Goal: Register for event/course

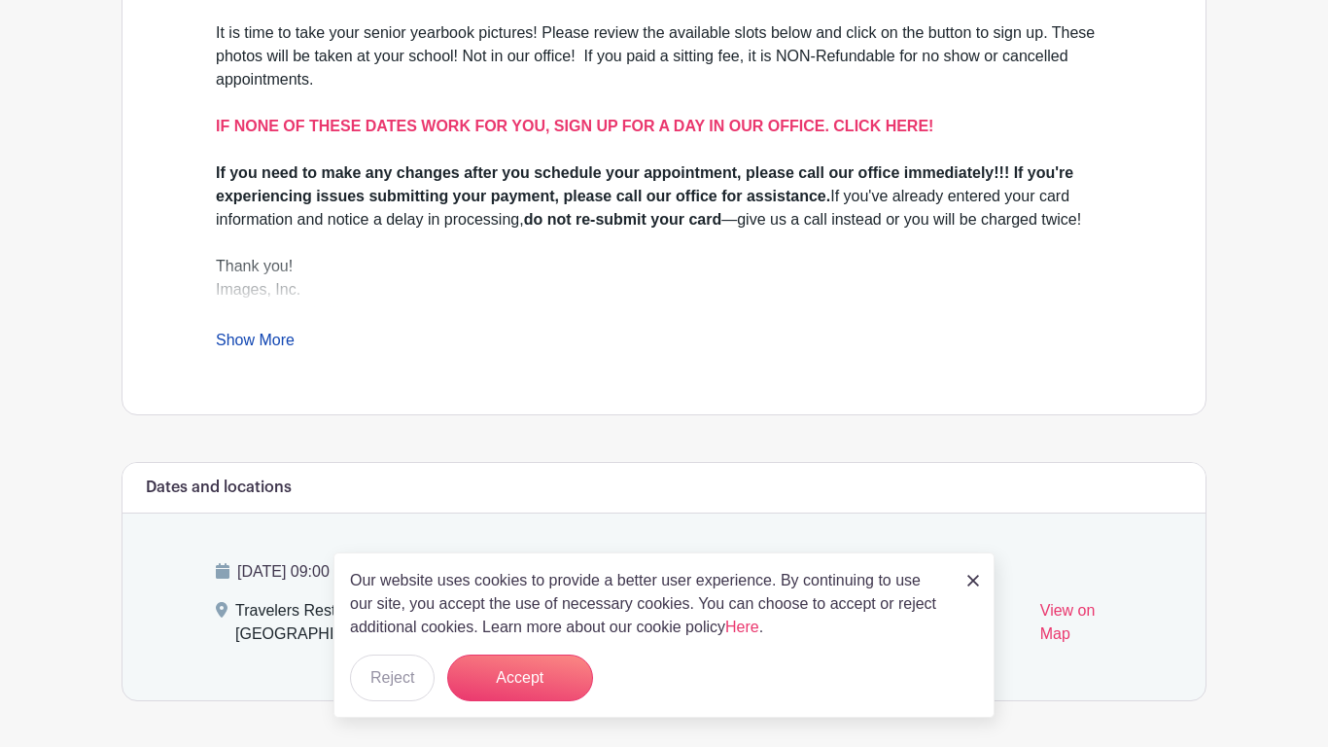
scroll to position [707, 0]
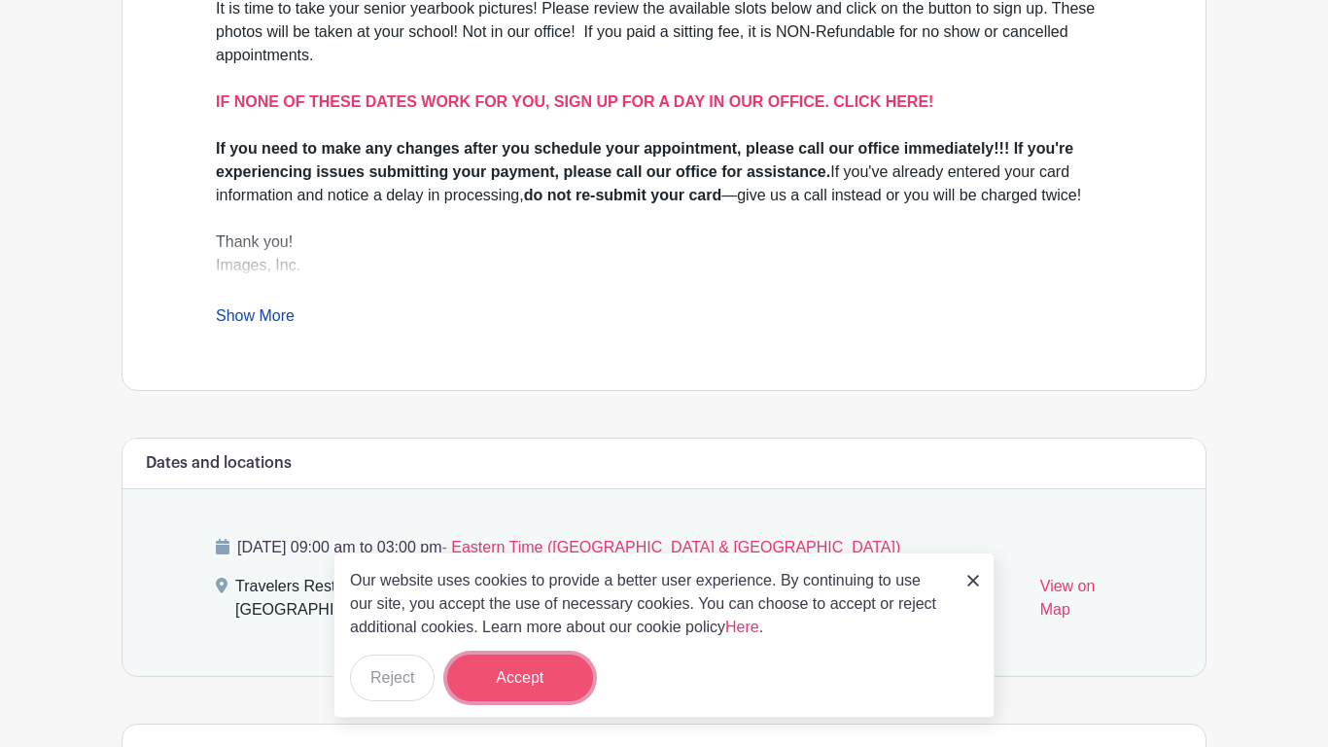
click at [489, 668] on button "Accept" at bounding box center [520, 677] width 146 height 47
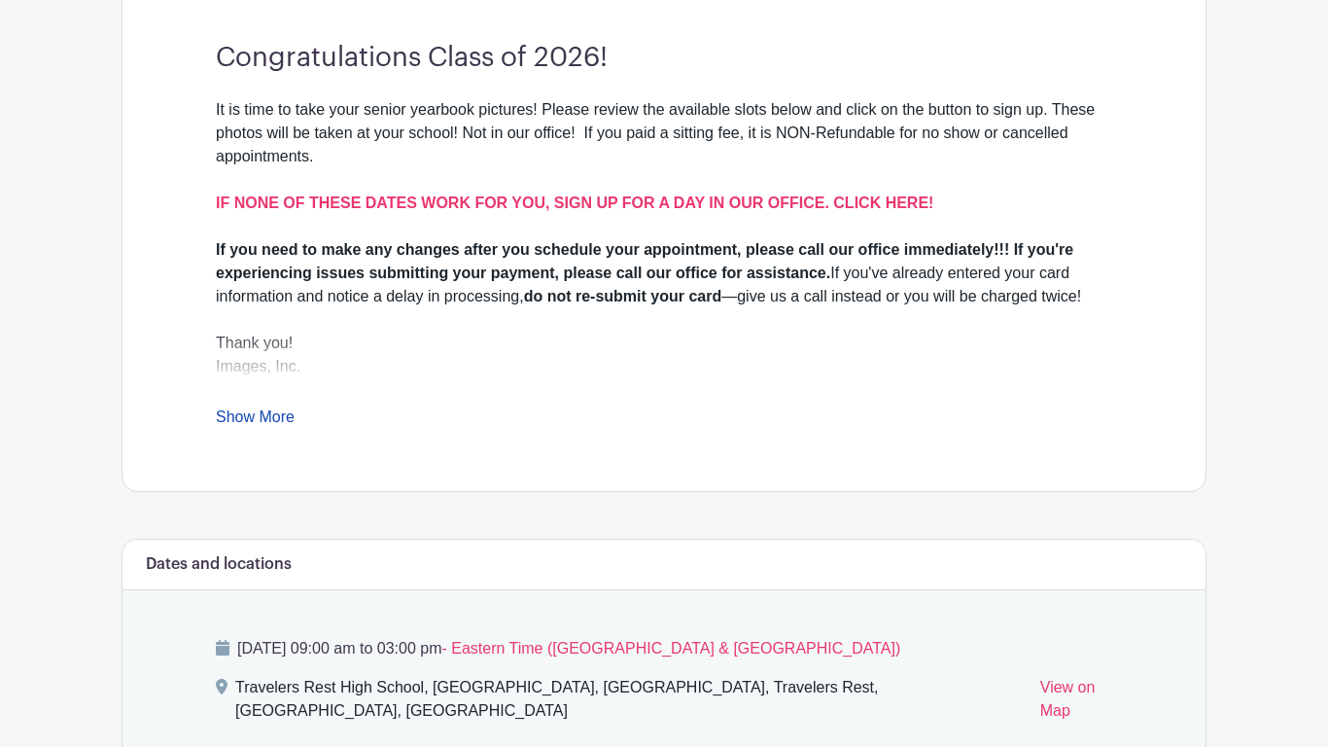
scroll to position [601, 0]
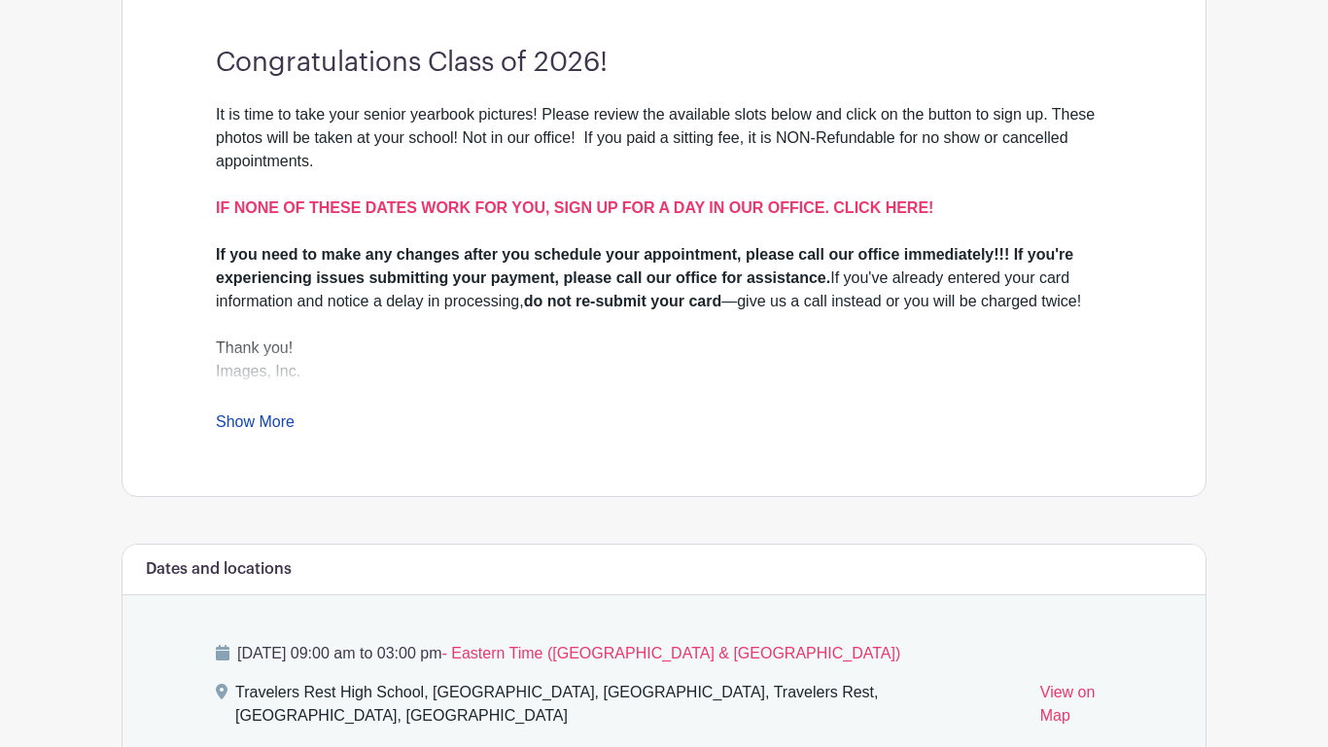
click at [268, 413] on link "Show More" at bounding box center [255, 425] width 79 height 24
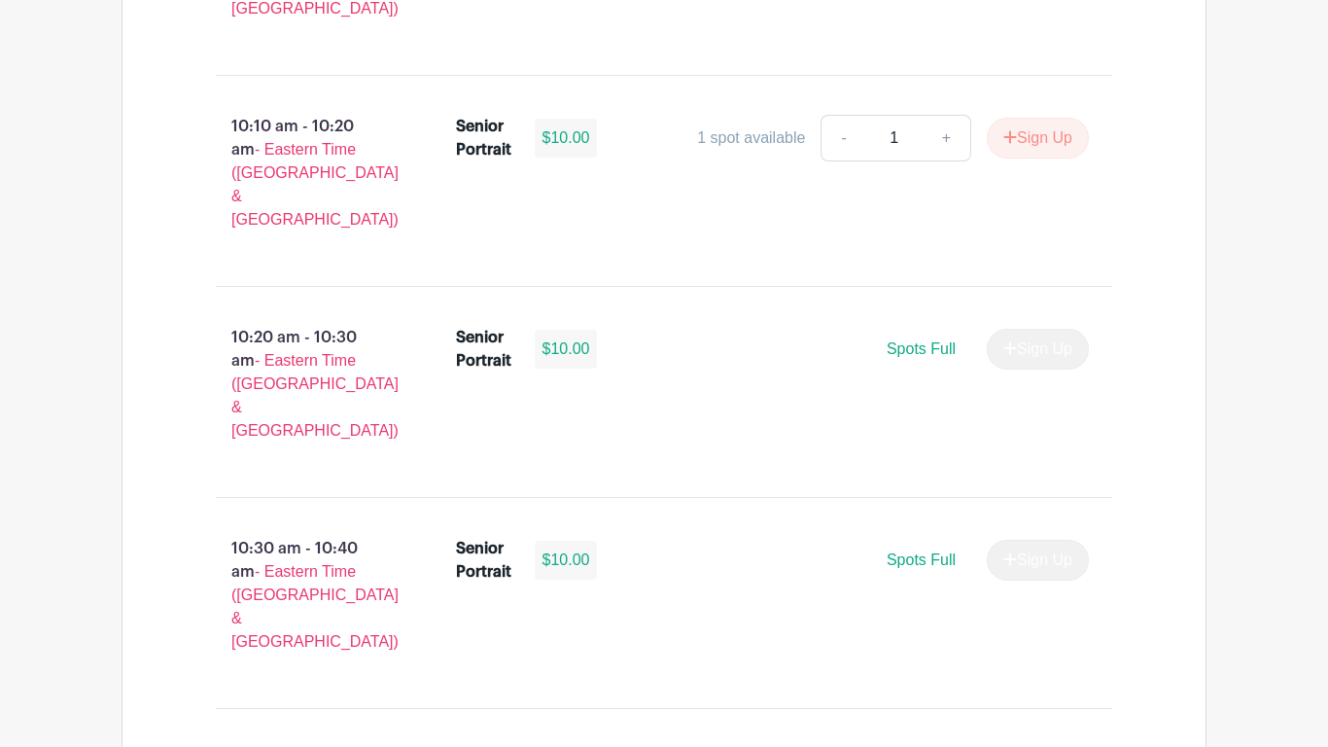
scroll to position [2921, 0]
type input "1"
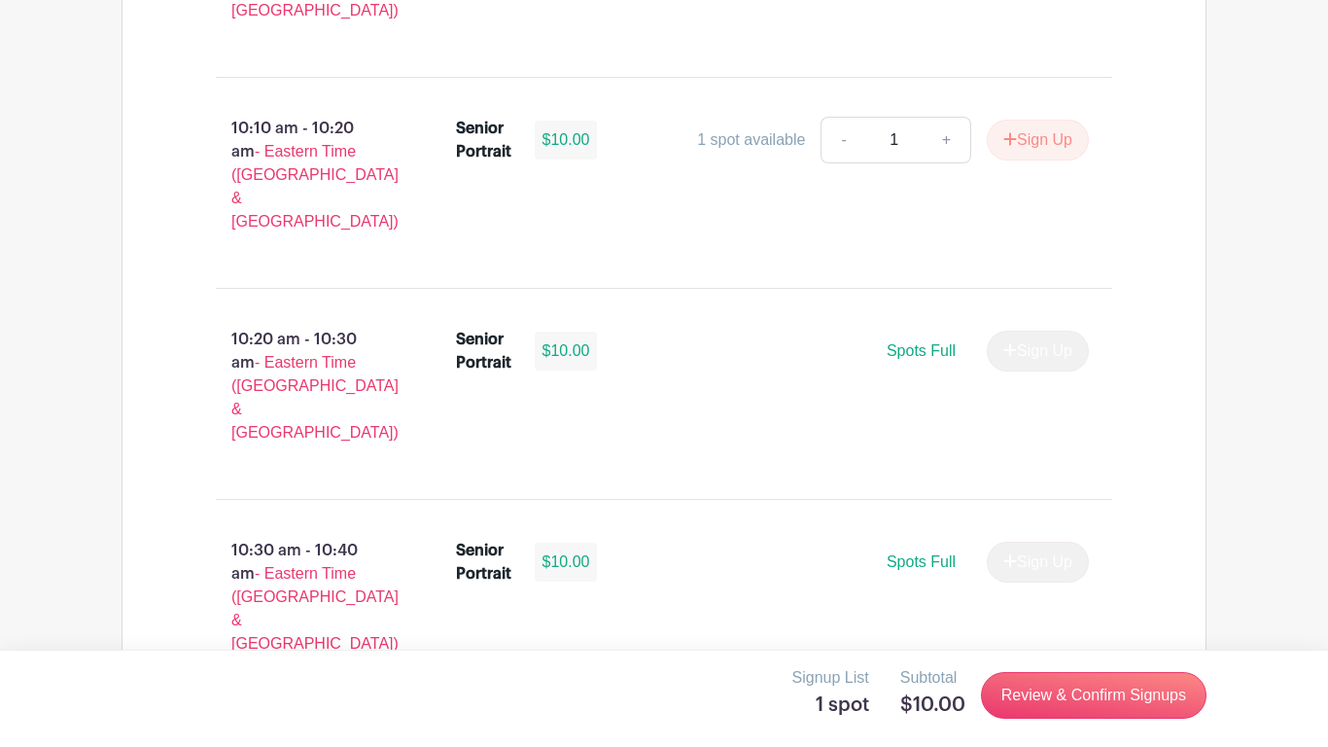
scroll to position [2925, 0]
